Goal: Task Accomplishment & Management: Complete application form

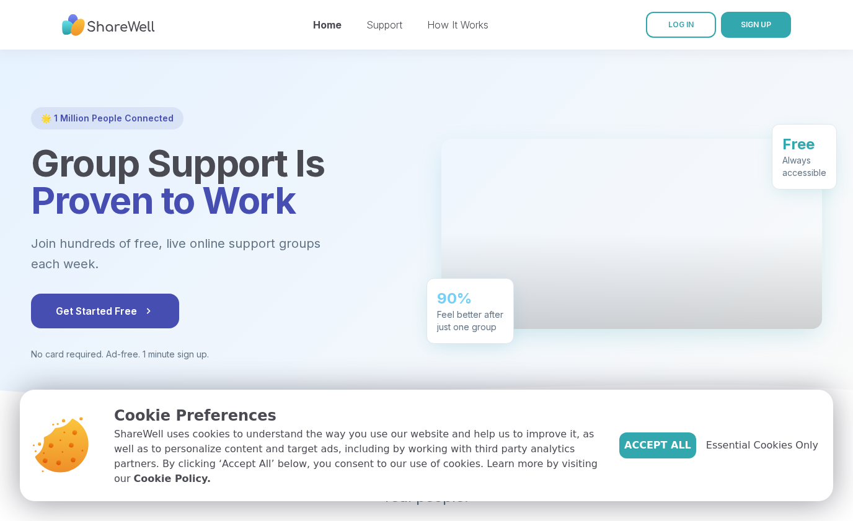
scroll to position [25, 0]
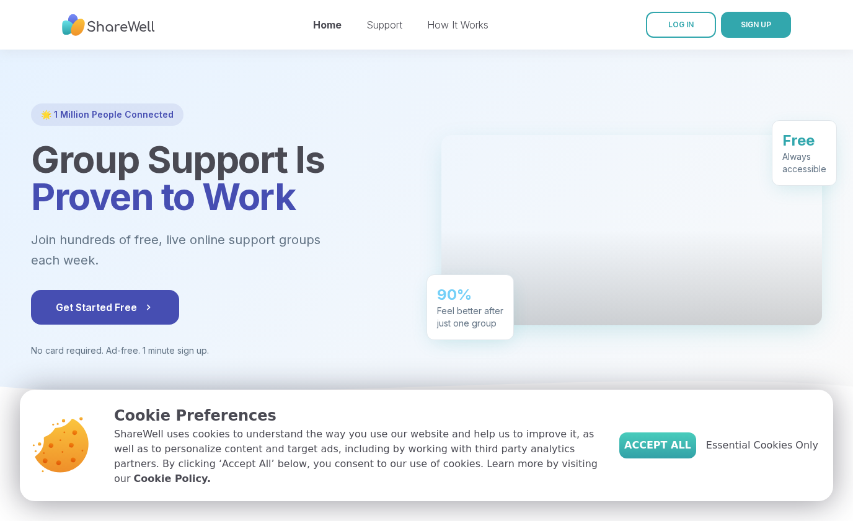
click at [670, 453] on span "Accept All" at bounding box center [657, 445] width 67 height 15
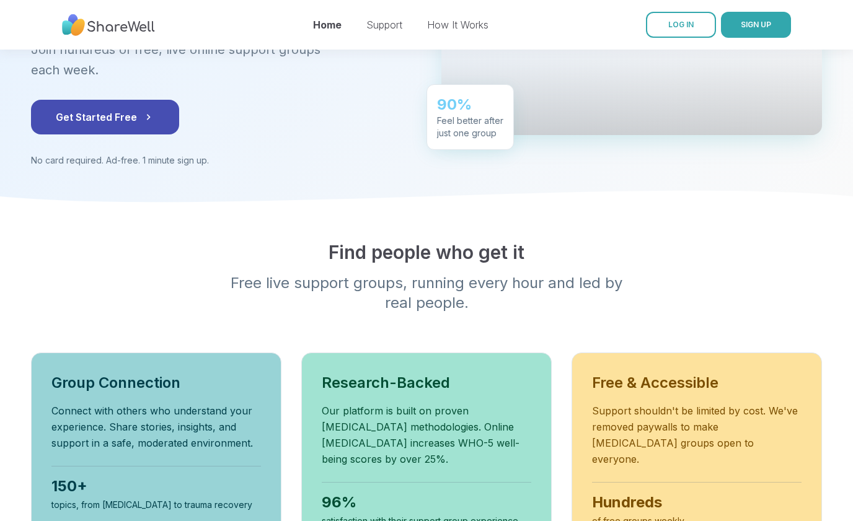
scroll to position [99, 0]
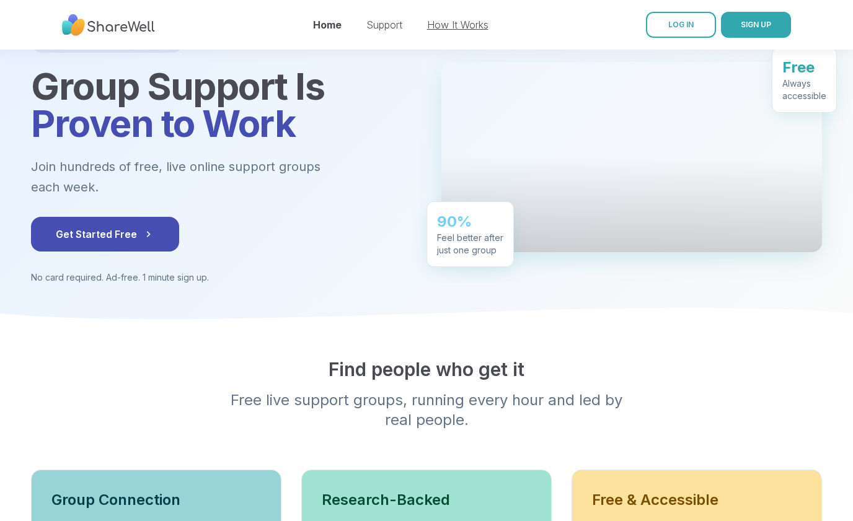
click at [455, 24] on link "How It Works" at bounding box center [457, 25] width 61 height 12
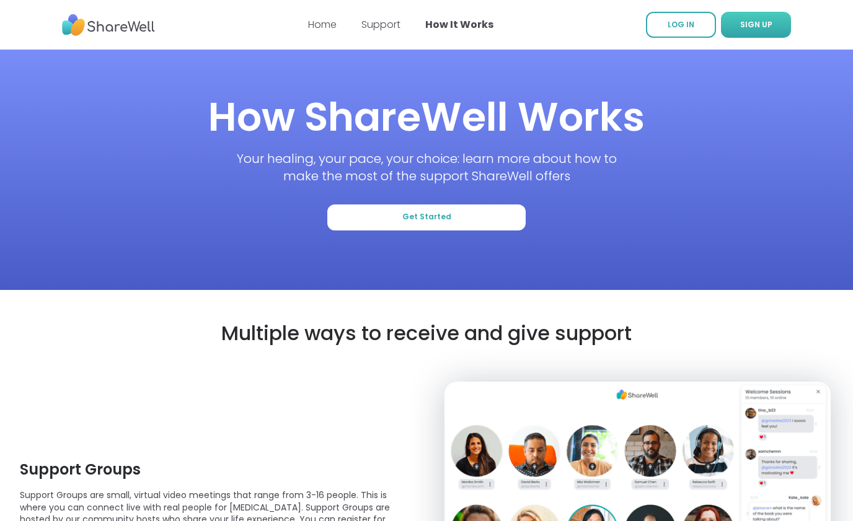
click at [746, 29] on span "SIGN UP" at bounding box center [756, 24] width 32 height 11
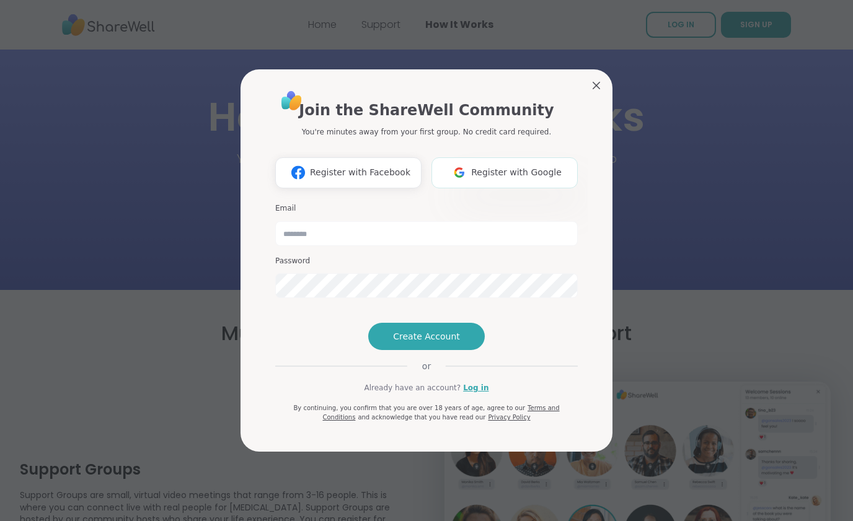
click at [509, 166] on span "Register with Google" at bounding box center [516, 172] width 90 height 13
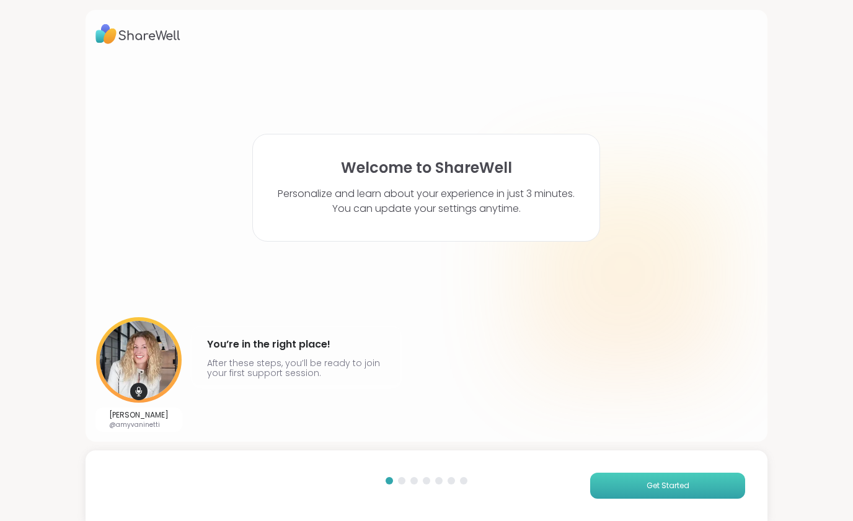
click at [659, 483] on span "Get Started" at bounding box center [667, 485] width 43 height 11
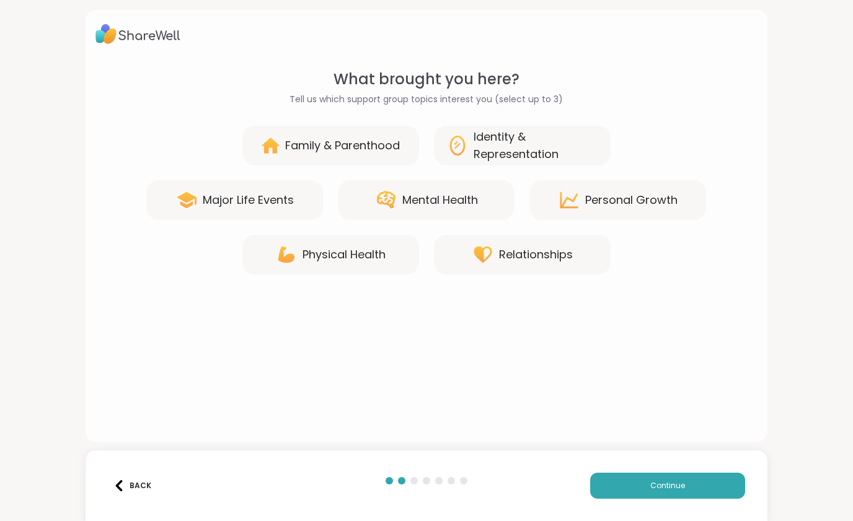
click at [483, 209] on div "Mental Health" at bounding box center [426, 200] width 177 height 40
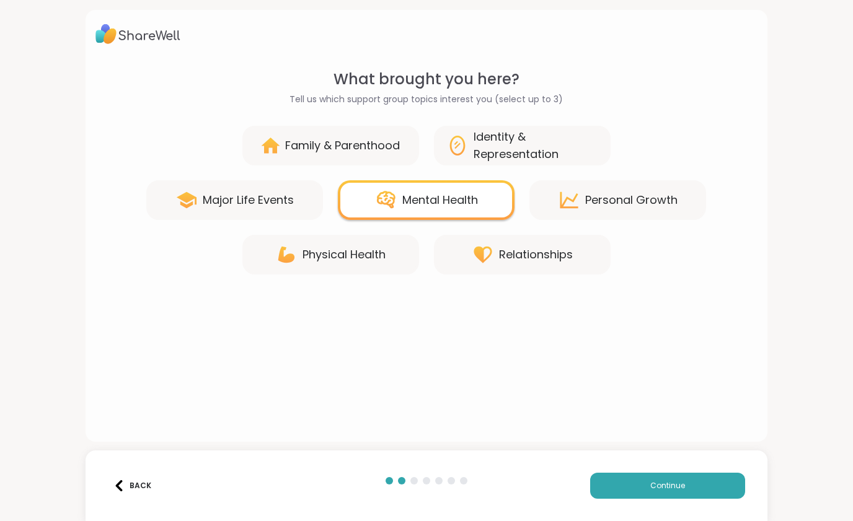
click at [678, 466] on div "Back Continue" at bounding box center [427, 485] width 682 height 71
click at [677, 485] on span "Continue" at bounding box center [667, 485] width 35 height 11
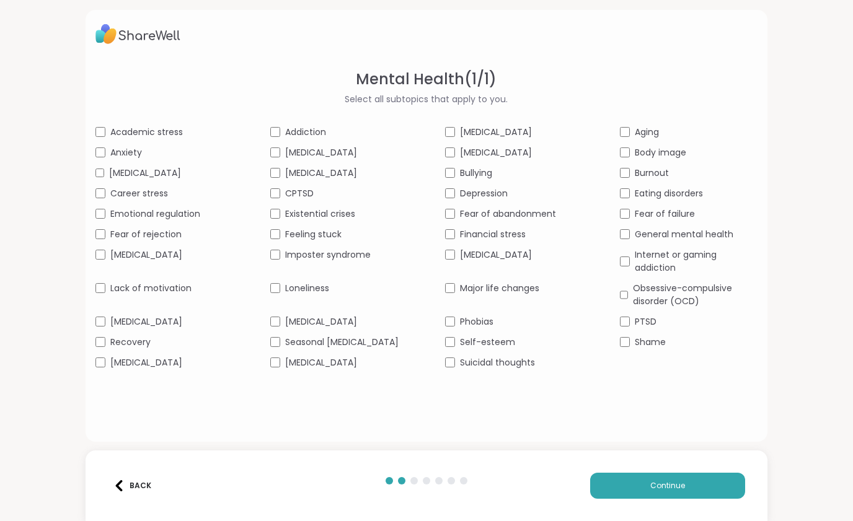
click at [114, 154] on span "Anxiety" at bounding box center [126, 152] width 32 height 13
click at [153, 328] on span "[MEDICAL_DATA]" at bounding box center [146, 321] width 72 height 13
click at [317, 295] on span "Loneliness" at bounding box center [307, 288] width 44 height 13
click at [325, 328] on span "[MEDICAL_DATA]" at bounding box center [321, 321] width 72 height 13
click at [357, 369] on span "[MEDICAL_DATA]" at bounding box center [321, 362] width 72 height 13
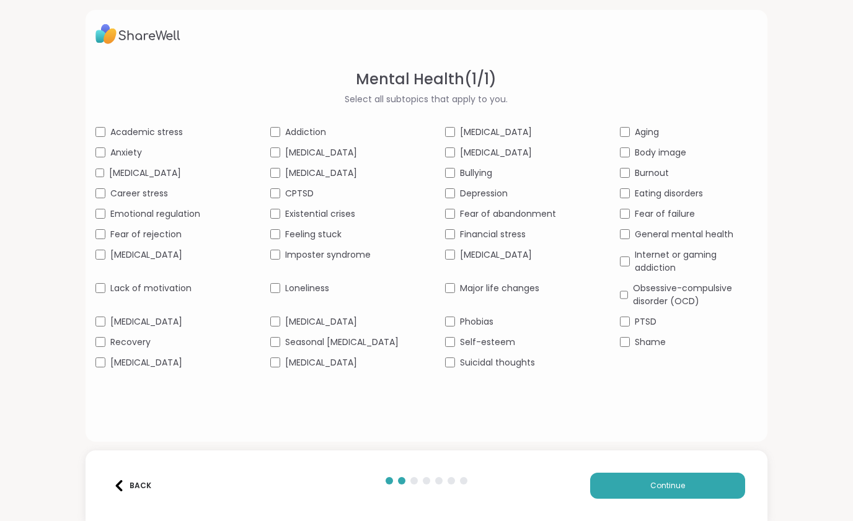
click at [477, 134] on span "[MEDICAL_DATA]" at bounding box center [496, 132] width 72 height 13
click at [483, 200] on span "Depression" at bounding box center [484, 193] width 48 height 13
click at [503, 241] on span "Financial stress" at bounding box center [493, 234] width 66 height 13
click at [532, 261] on span "[MEDICAL_DATA]" at bounding box center [496, 254] width 72 height 13
click at [349, 261] on span "Imposter syndrome" at bounding box center [328, 254] width 86 height 13
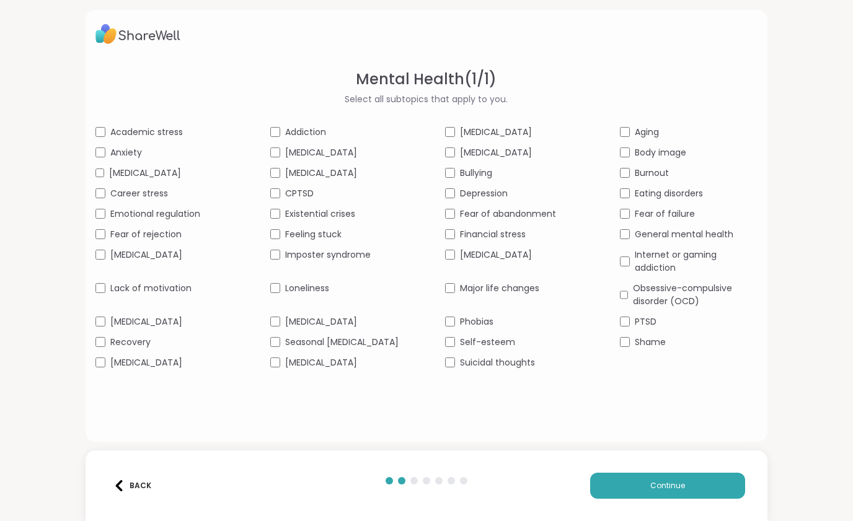
click at [657, 175] on span "Burnout" at bounding box center [651, 173] width 34 height 13
click at [677, 241] on span "General mental health" at bounding box center [683, 234] width 99 height 13
click at [674, 484] on span "Continue" at bounding box center [667, 485] width 35 height 11
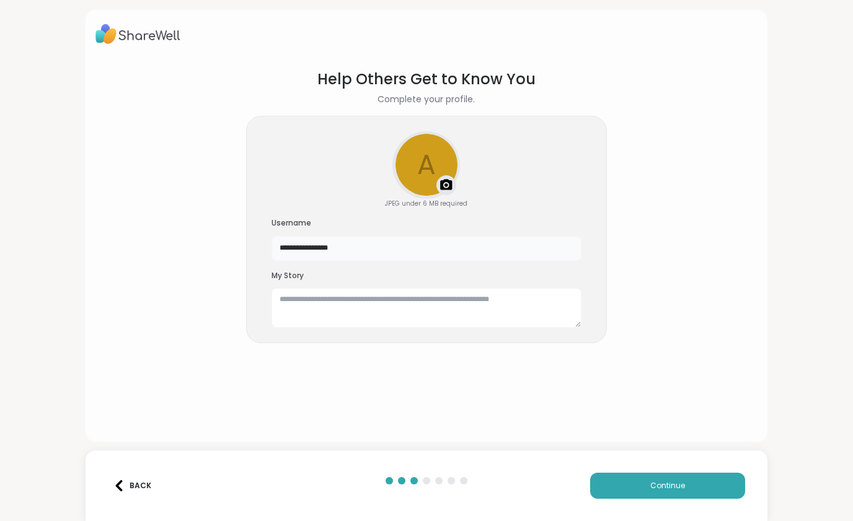
drag, startPoint x: 380, startPoint y: 255, endPoint x: 235, endPoint y: 242, distance: 144.9
click at [235, 242] on section "**********" at bounding box center [426, 245] width 662 height 374
type input "**********"
click at [647, 489] on button "Continue" at bounding box center [667, 486] width 155 height 26
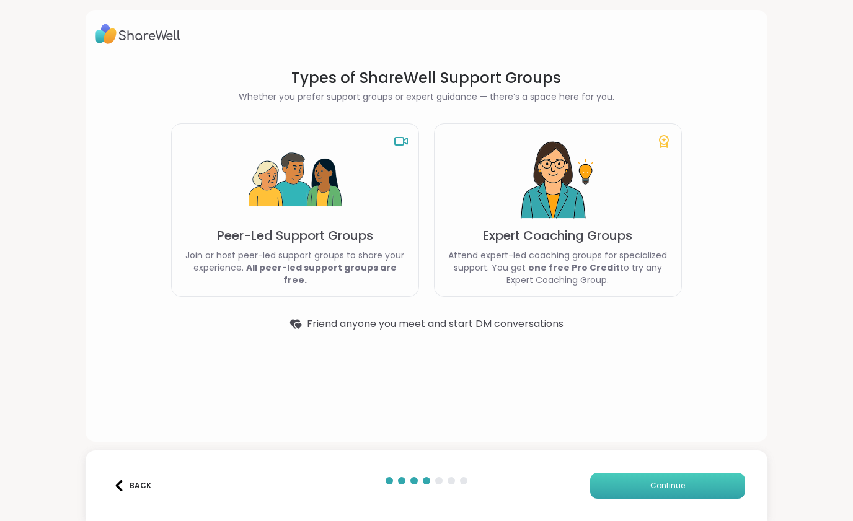
click at [657, 484] on span "Continue" at bounding box center [667, 485] width 35 height 11
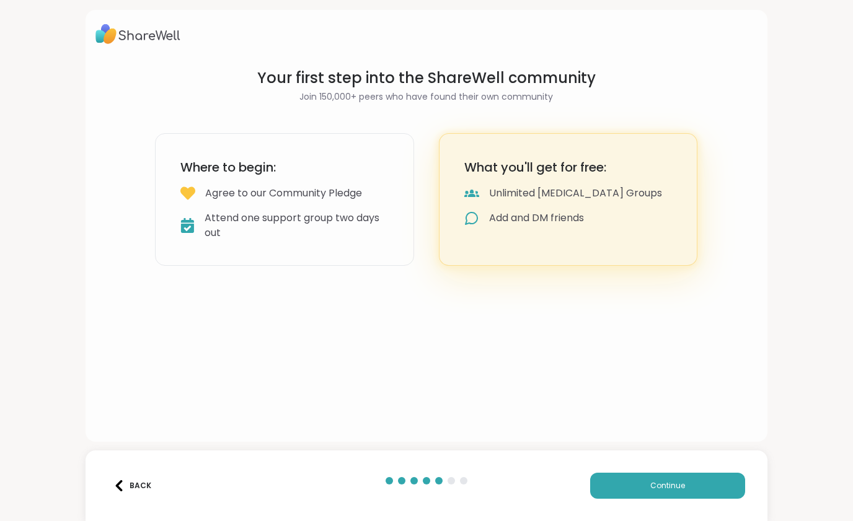
click at [147, 483] on div "Back" at bounding box center [132, 485] width 38 height 11
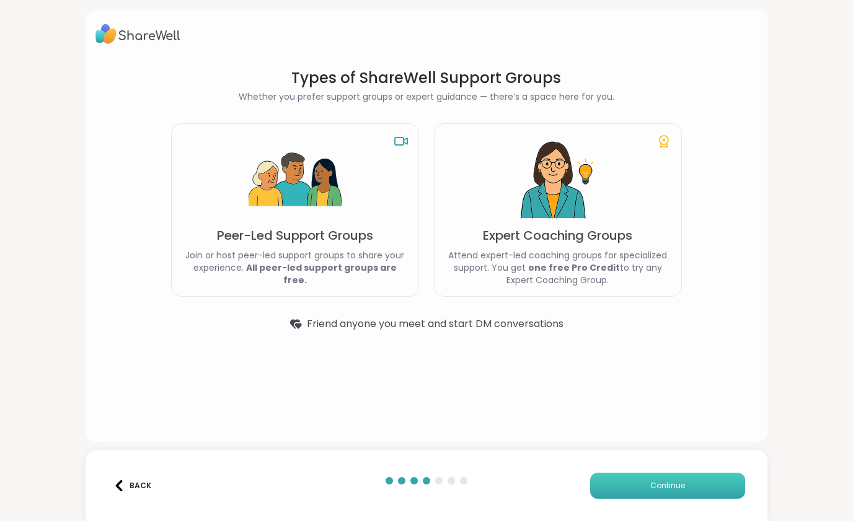
click at [686, 483] on button "Continue" at bounding box center [667, 486] width 155 height 26
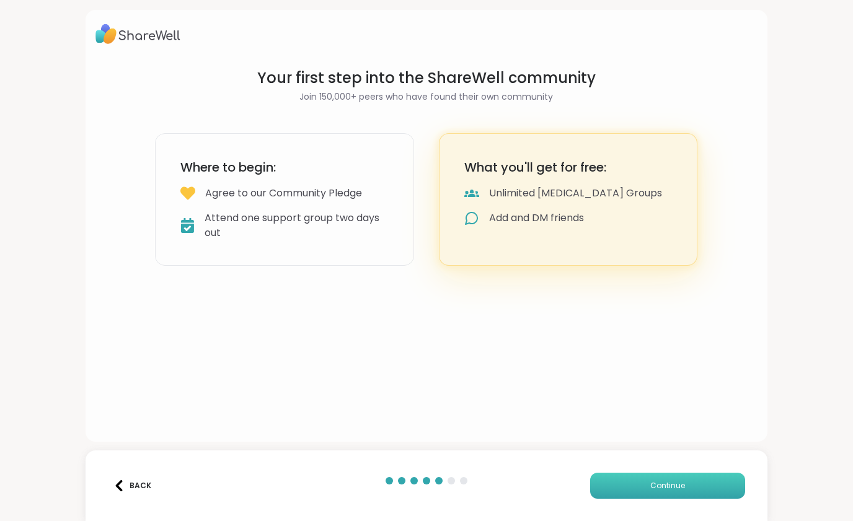
click at [686, 483] on button "Continue" at bounding box center [667, 486] width 155 height 26
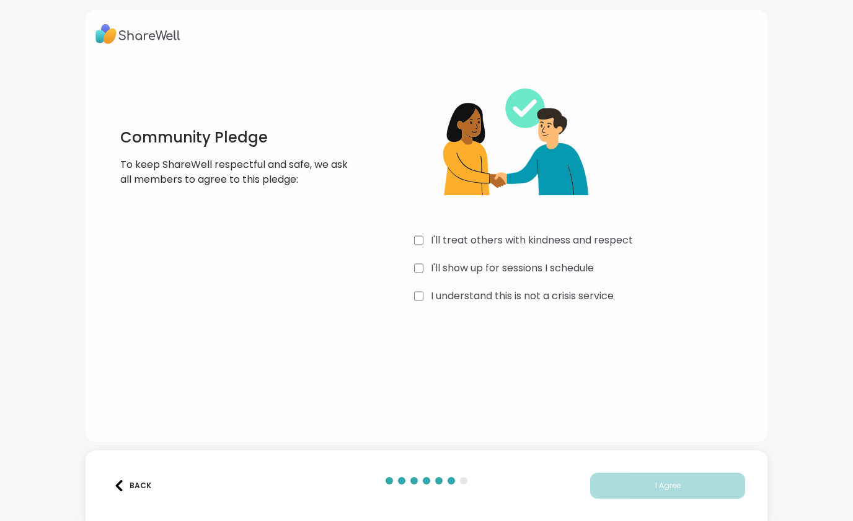
click at [519, 247] on div "I'll treat others with kindness and respect I'll show up for sessions I schedul…" at bounding box center [586, 187] width 344 height 239
click at [515, 236] on label "I'll treat others with kindness and respect" at bounding box center [532, 240] width 202 height 15
click at [510, 267] on label "I'll show up for sessions I schedule" at bounding box center [512, 268] width 163 height 15
click at [514, 294] on label "I understand this is not a crisis service" at bounding box center [522, 296] width 183 height 15
click at [666, 477] on button "I Agree" at bounding box center [667, 486] width 155 height 26
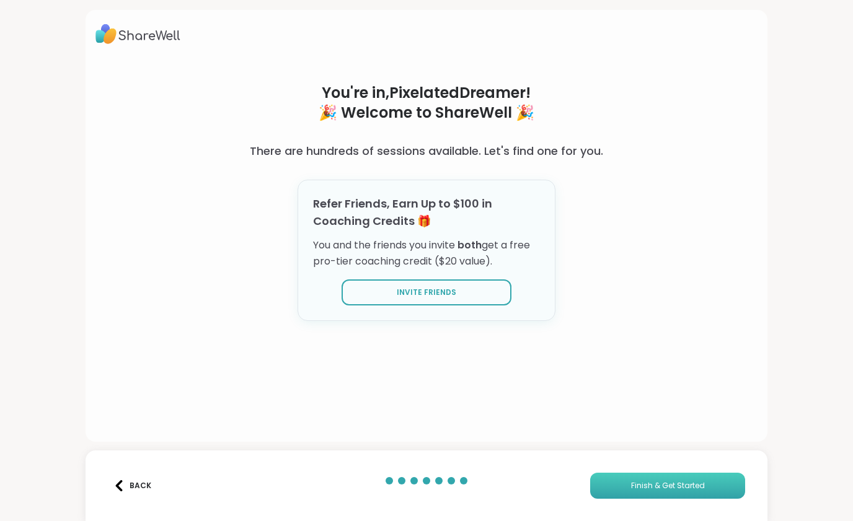
click at [669, 482] on span "Finish & Get Started" at bounding box center [668, 485] width 74 height 11
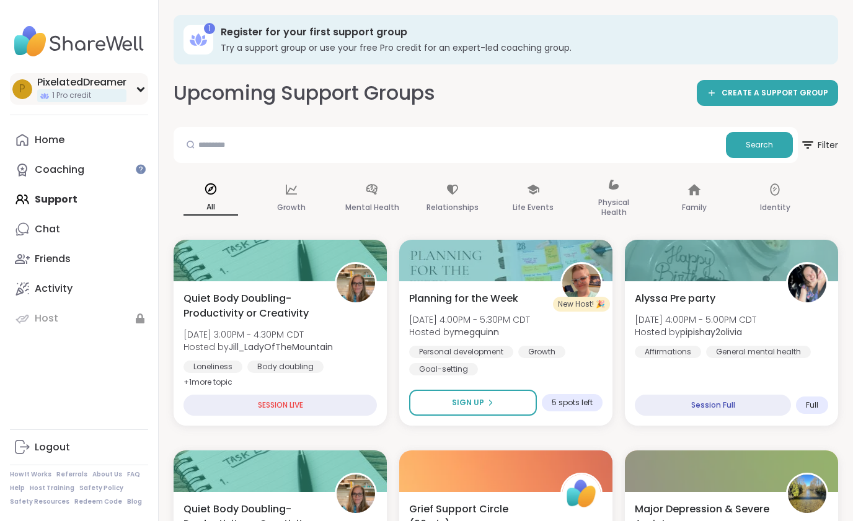
click at [141, 93] on div "P PixelatedDreamer 1 Pro credit" at bounding box center [79, 89] width 138 height 32
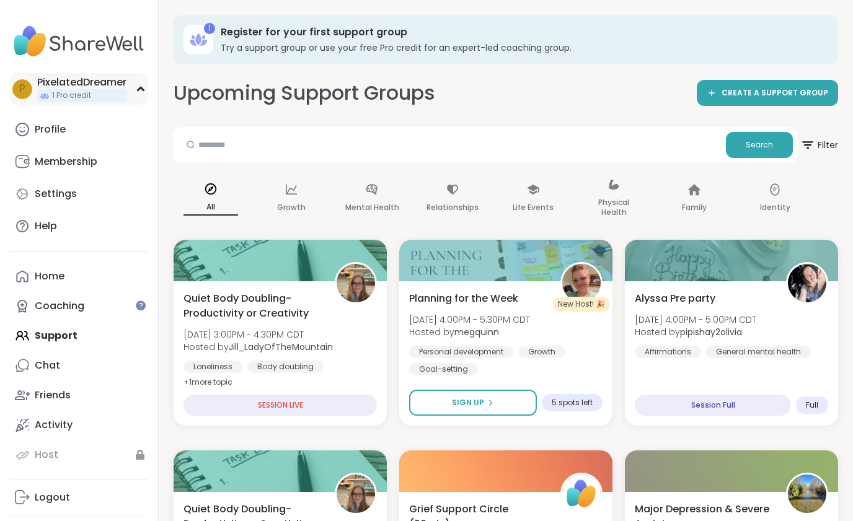
click at [86, 98] on span "1 Pro credit" at bounding box center [71, 95] width 39 height 11
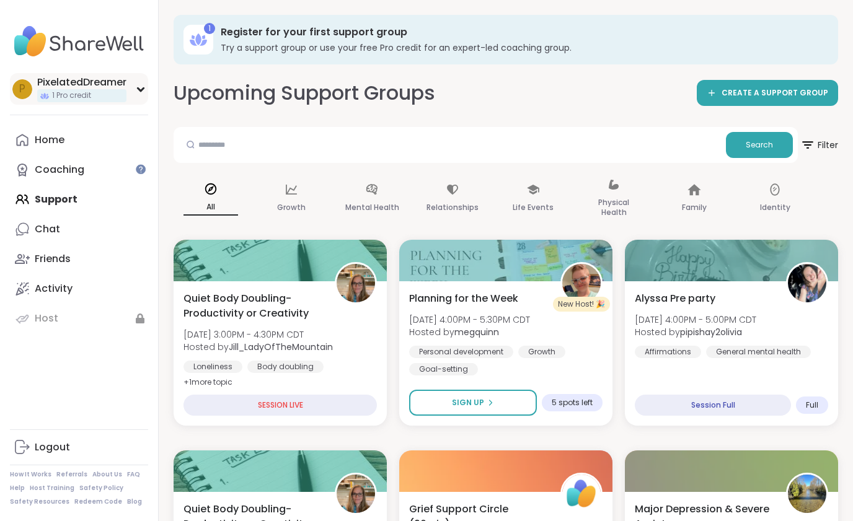
click at [86, 98] on span "1 Pro credit" at bounding box center [71, 95] width 39 height 11
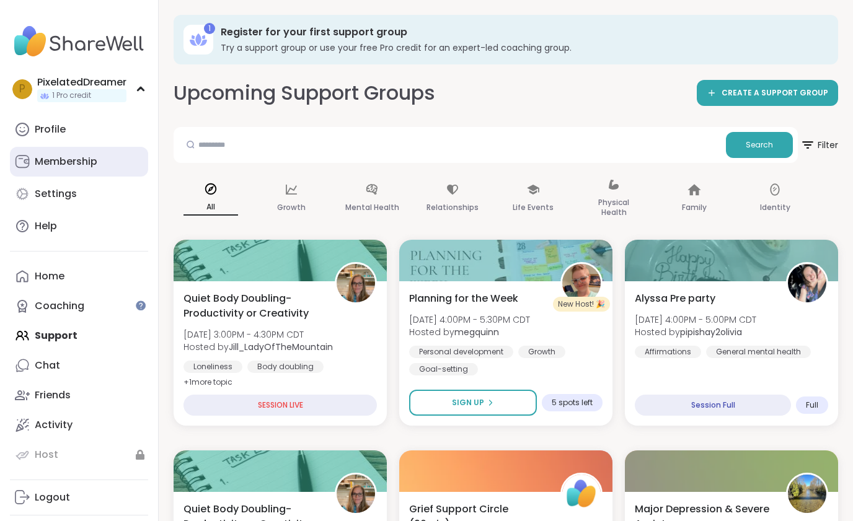
click at [75, 160] on div "Membership" at bounding box center [66, 162] width 63 height 14
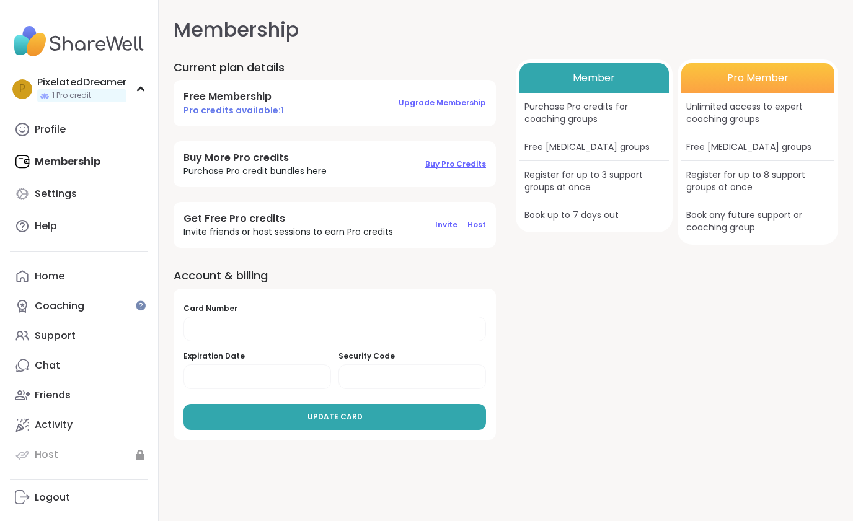
click at [457, 165] on span "Buy Pro Credits" at bounding box center [455, 164] width 61 height 11
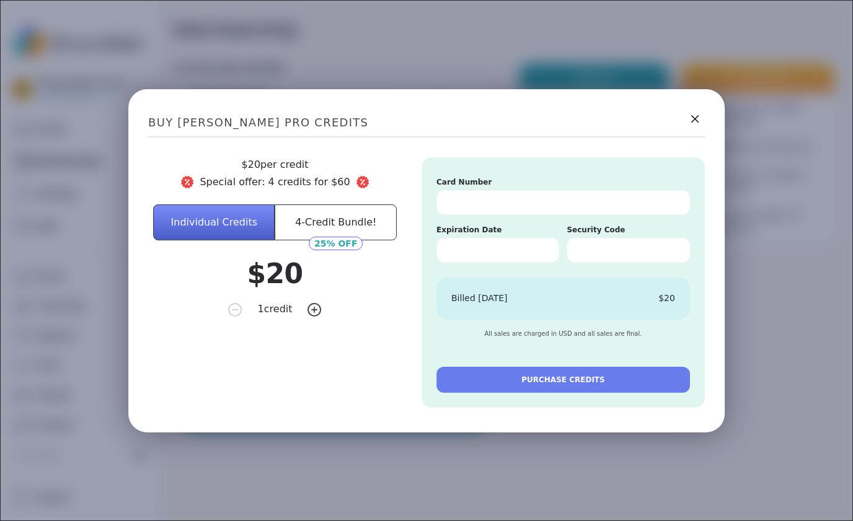
click at [343, 213] on button "4-Credit Bundle!" at bounding box center [335, 222] width 121 height 36
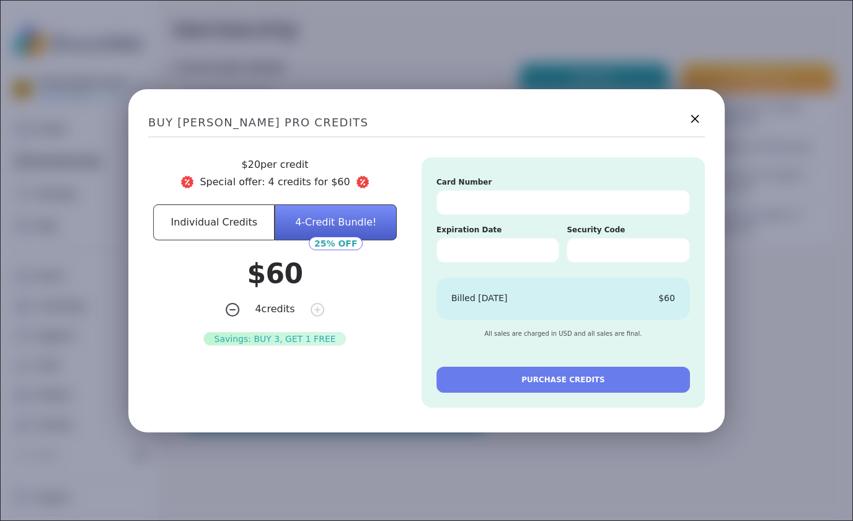
click at [691, 120] on icon at bounding box center [694, 118] width 15 height 15
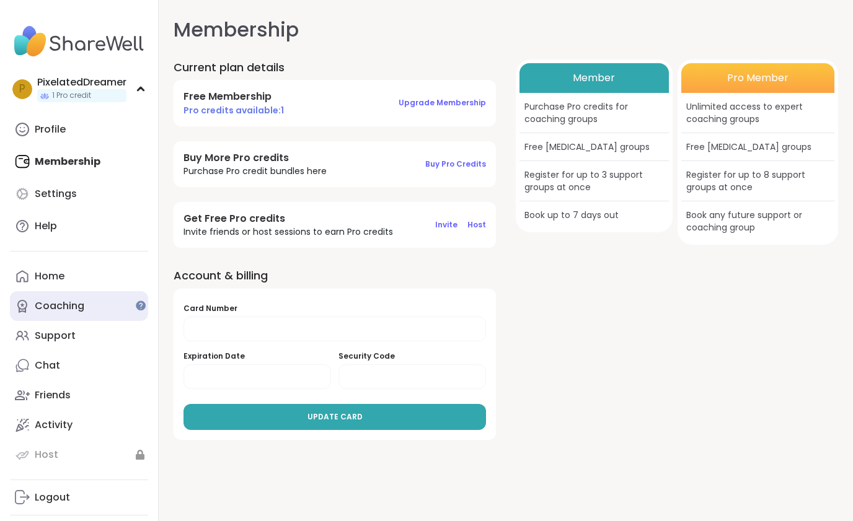
click at [74, 303] on div "Coaching" at bounding box center [60, 306] width 50 height 14
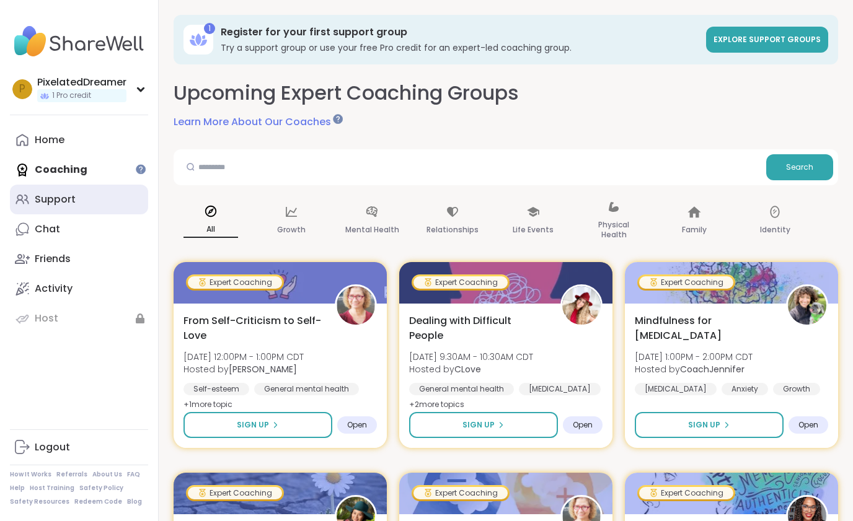
click at [74, 206] on link "Support" at bounding box center [79, 200] width 138 height 30
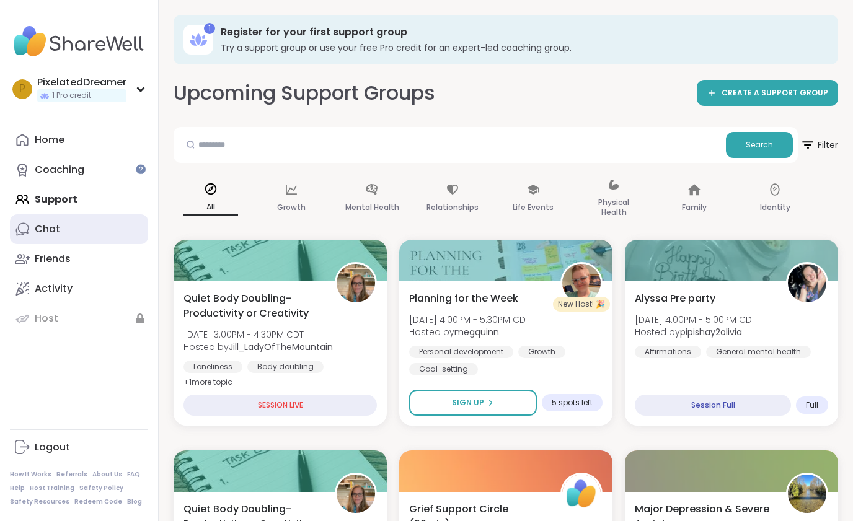
click at [66, 227] on link "Chat" at bounding box center [79, 229] width 138 height 30
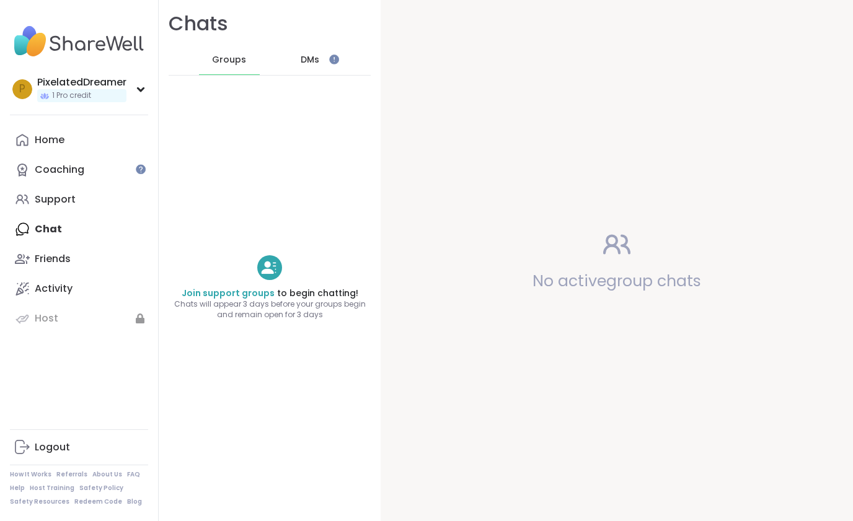
click at [237, 63] on span "Groups" at bounding box center [229, 60] width 34 height 12
click at [219, 292] on link "Join support groups" at bounding box center [228, 293] width 93 height 12
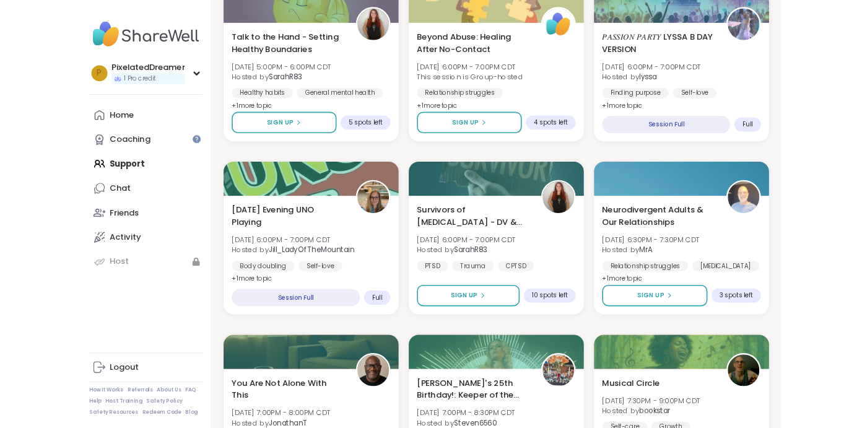
scroll to position [677, 0]
